Goal: Task Accomplishment & Management: Complete application form

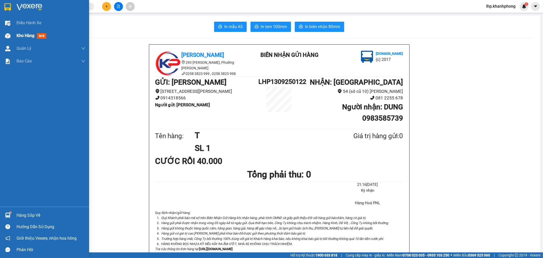
click at [10, 36] on div at bounding box center [7, 35] width 9 height 9
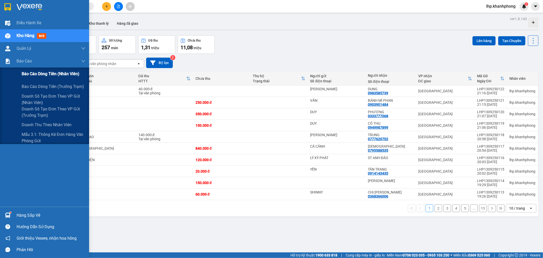
click at [30, 71] on span "Báo cáo dòng tiền (nhân viên)" at bounding box center [51, 74] width 58 height 6
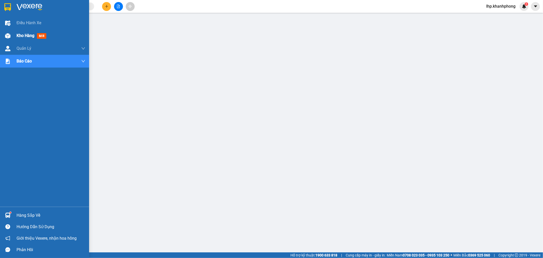
click at [22, 37] on span "Kho hàng" at bounding box center [26, 35] width 18 height 5
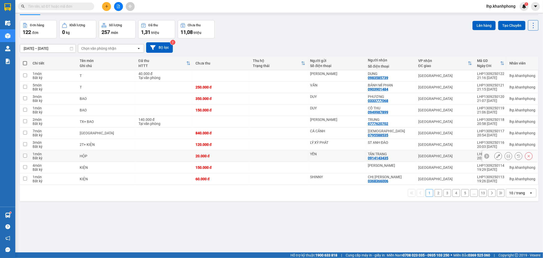
scroll to position [23, 0]
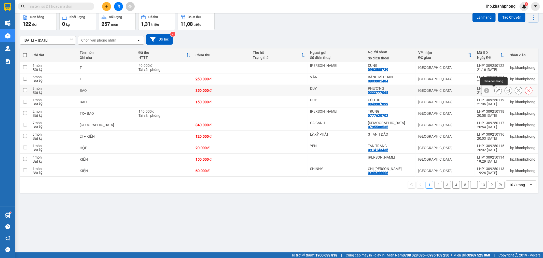
click at [497, 91] on icon at bounding box center [499, 91] width 4 height 4
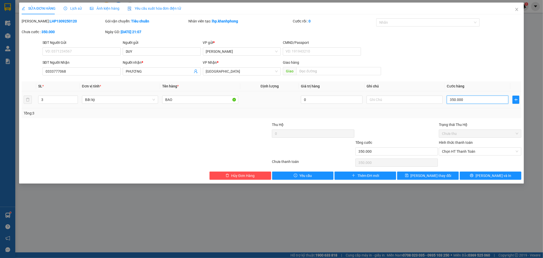
click at [488, 101] on input "350.000" at bounding box center [478, 100] width 62 height 8
type input "2"
type input "21"
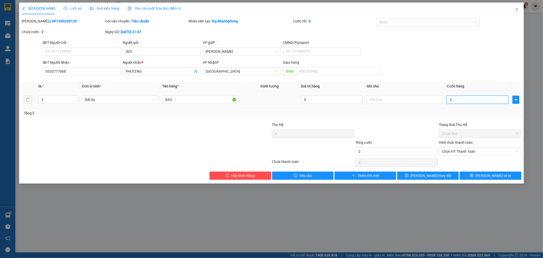
type input "21"
type input "210"
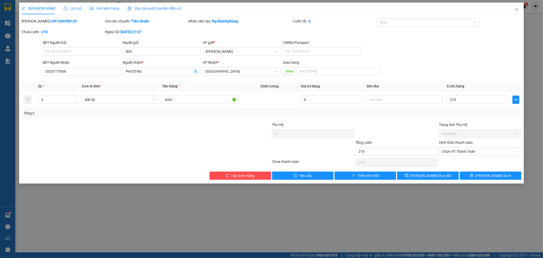
type input "210.000"
click at [503, 60] on div "SĐT Người Nhận 0333777068 Người nhận * PHƯƠNG VP Nhận * [GEOGRAPHIC_DATA] Giao …" at bounding box center [282, 69] width 481 height 18
click at [492, 173] on span "[PERSON_NAME] và In" at bounding box center [494, 176] width 36 height 6
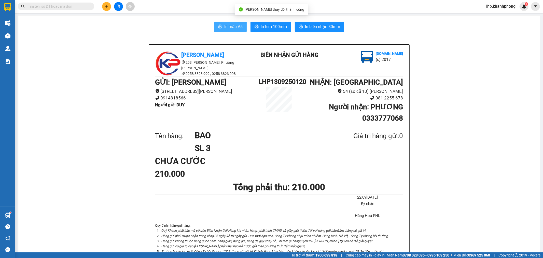
click at [231, 27] on span "In mẫu A5" at bounding box center [233, 26] width 18 height 6
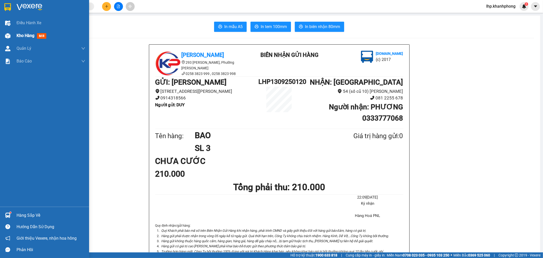
click at [24, 34] on span "Kho hàng" at bounding box center [26, 35] width 18 height 5
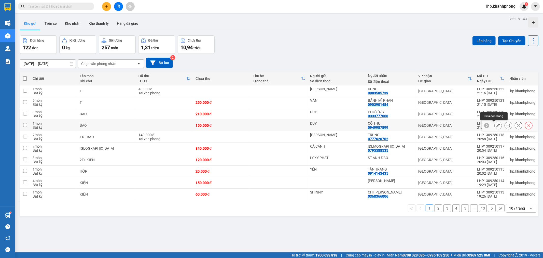
click at [495, 123] on button at bounding box center [498, 125] width 7 height 9
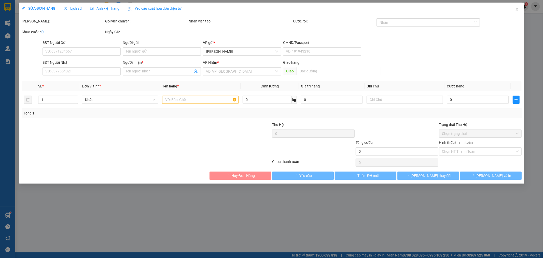
type input "DUY"
type input "0949987899"
type input "CÔ THU"
type input "150.000"
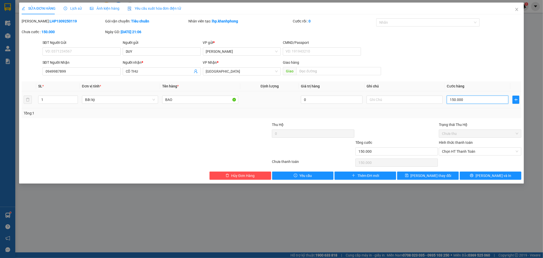
click at [482, 98] on input "150.000" at bounding box center [478, 100] width 62 height 8
type input "8"
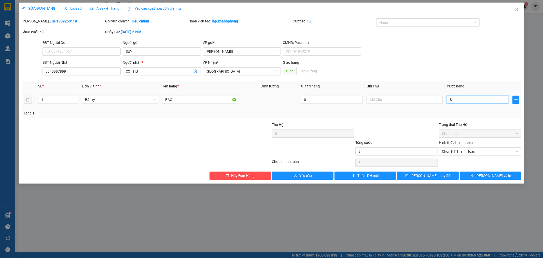
type input "80"
type input "80.000"
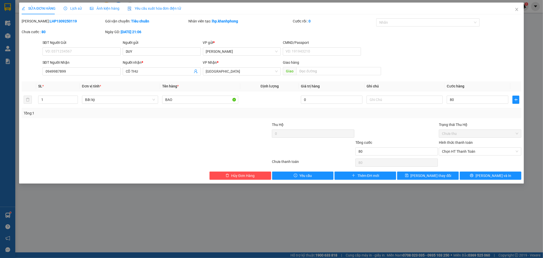
type input "80.000"
click at [486, 62] on div "SĐT Người Nhận 0949987899 Người nhận * CÔ THU VP Nhận * [GEOGRAPHIC_DATA] Giao …" at bounding box center [282, 69] width 481 height 18
click at [498, 176] on span "[PERSON_NAME] và In" at bounding box center [494, 176] width 36 height 6
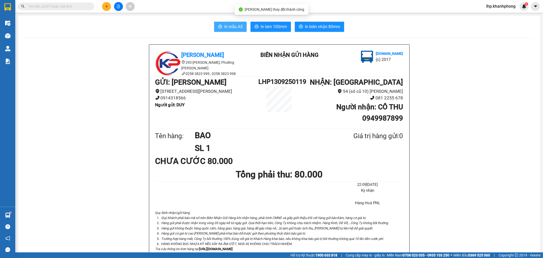
click at [233, 29] on span "In mẫu A5" at bounding box center [233, 26] width 18 height 6
